Goal: Navigation & Orientation: Find specific page/section

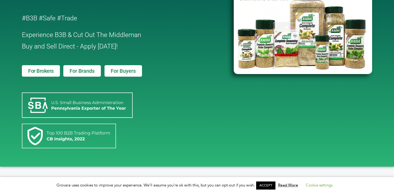
scroll to position [72, 0]
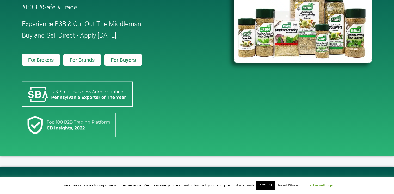
click at [95, 61] on link "For Brands" at bounding box center [81, 59] width 37 height 11
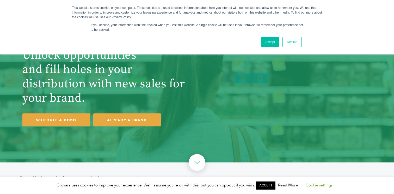
drag, startPoint x: 268, startPoint y: 44, endPoint x: 257, endPoint y: 45, distance: 11.6
click at [268, 44] on link "Accept" at bounding box center [270, 42] width 19 height 10
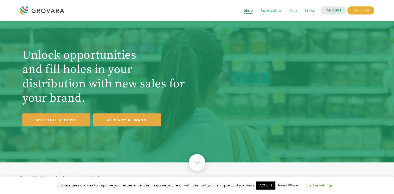
click at [251, 13] on span "Shop" at bounding box center [248, 11] width 16 height 10
